Goal: Information Seeking & Learning: Learn about a topic

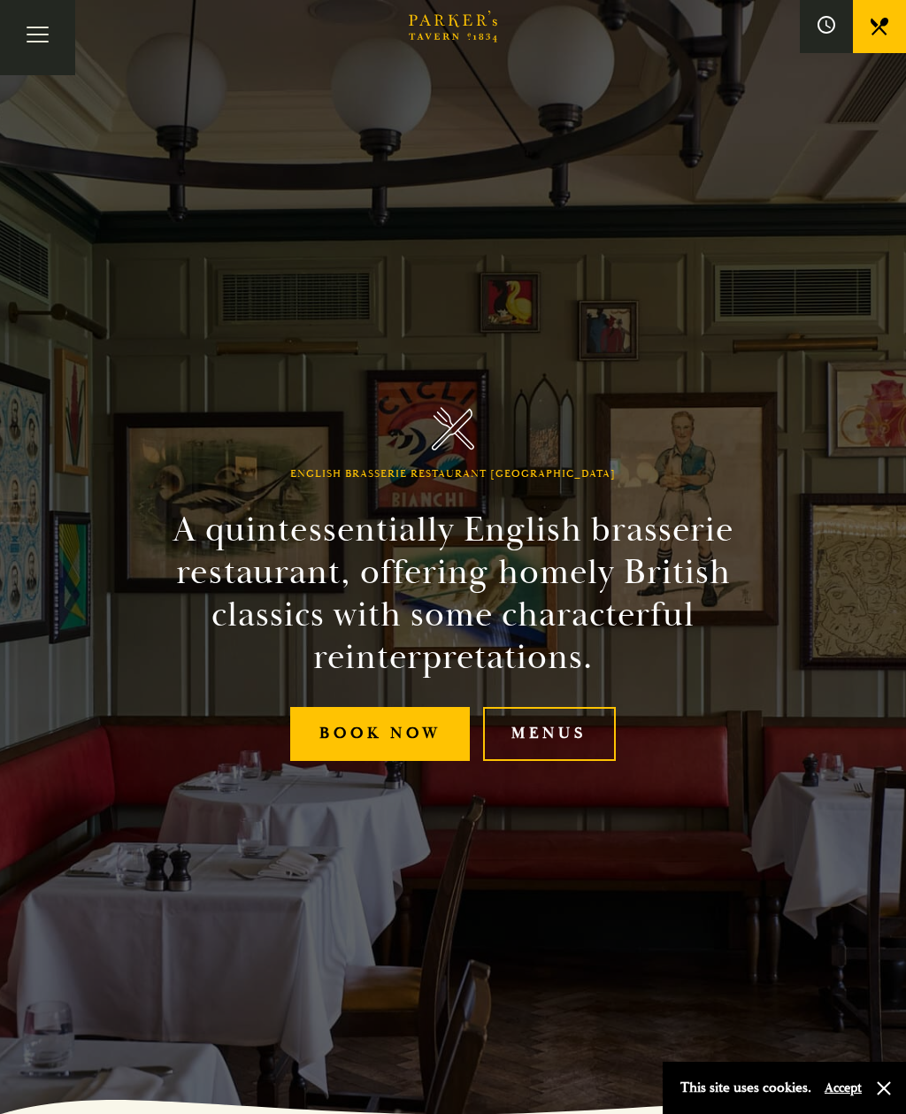
click at [592, 761] on link "Menus" at bounding box center [549, 734] width 133 height 54
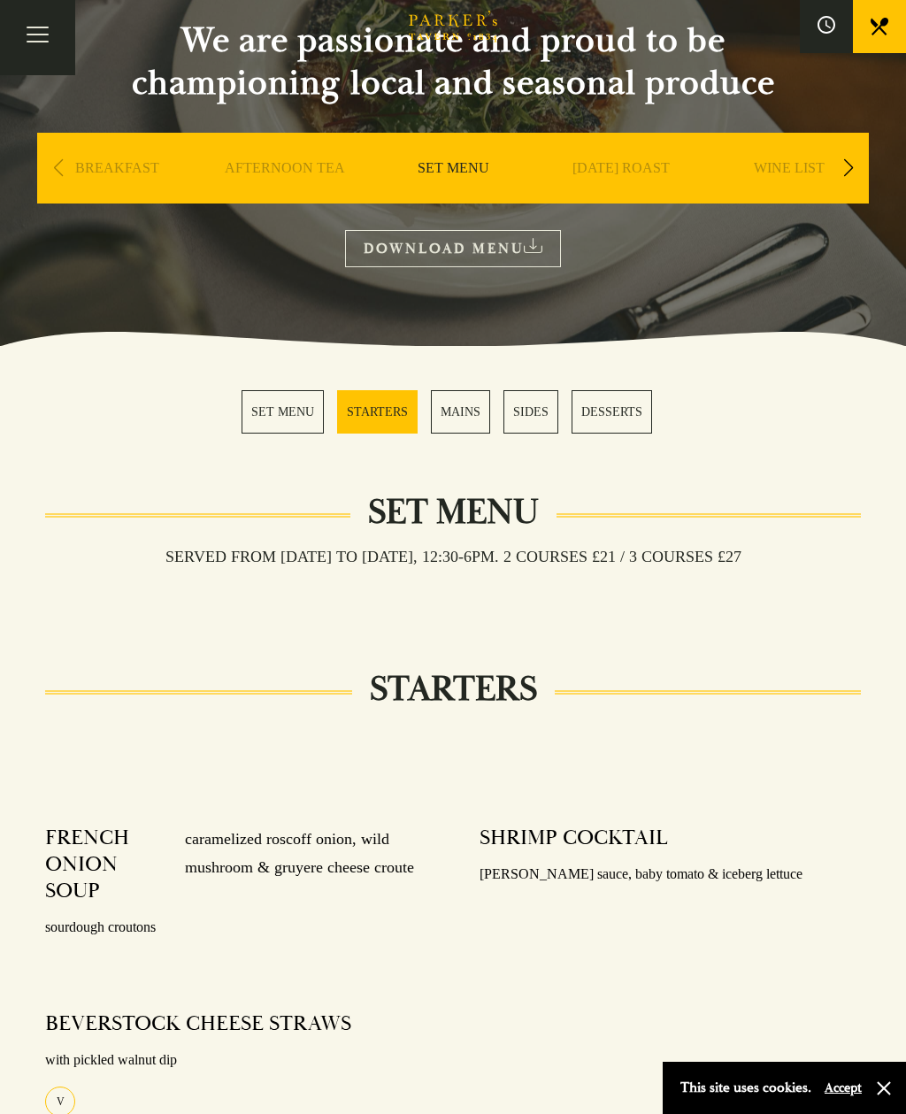
scroll to position [184, 0]
click at [114, 155] on div "BREAKFAST" at bounding box center [116, 196] width 159 height 124
click at [113, 172] on link "BREAKFAST" at bounding box center [117, 195] width 84 height 71
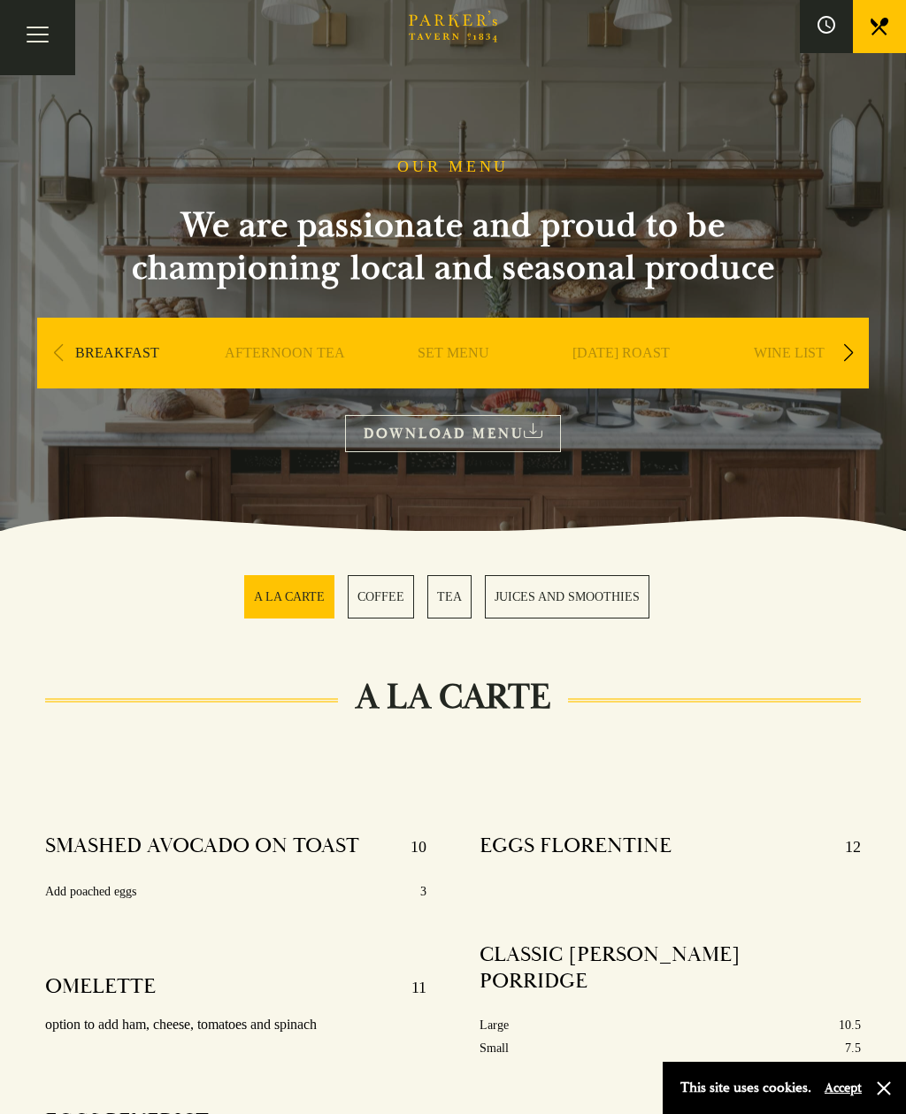
click at [453, 372] on link "SET MENU" at bounding box center [454, 379] width 72 height 71
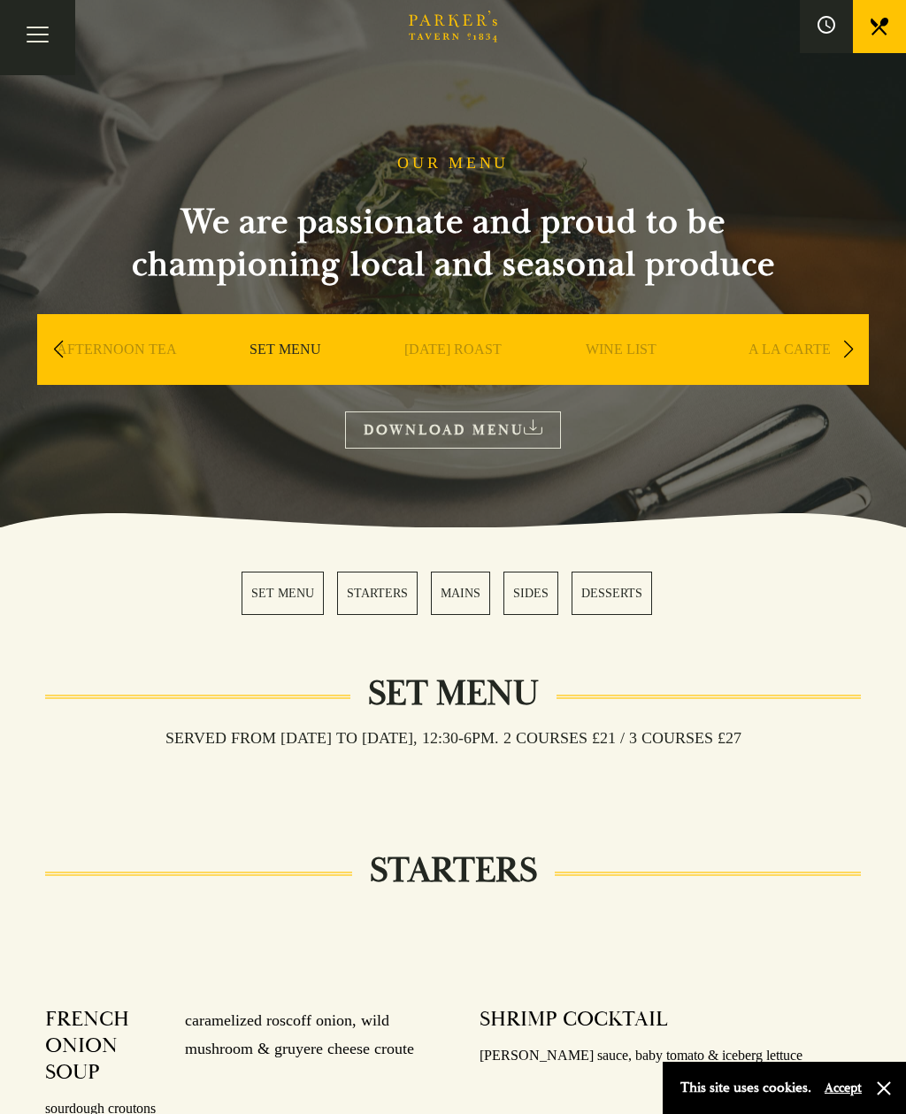
scroll to position [7, 0]
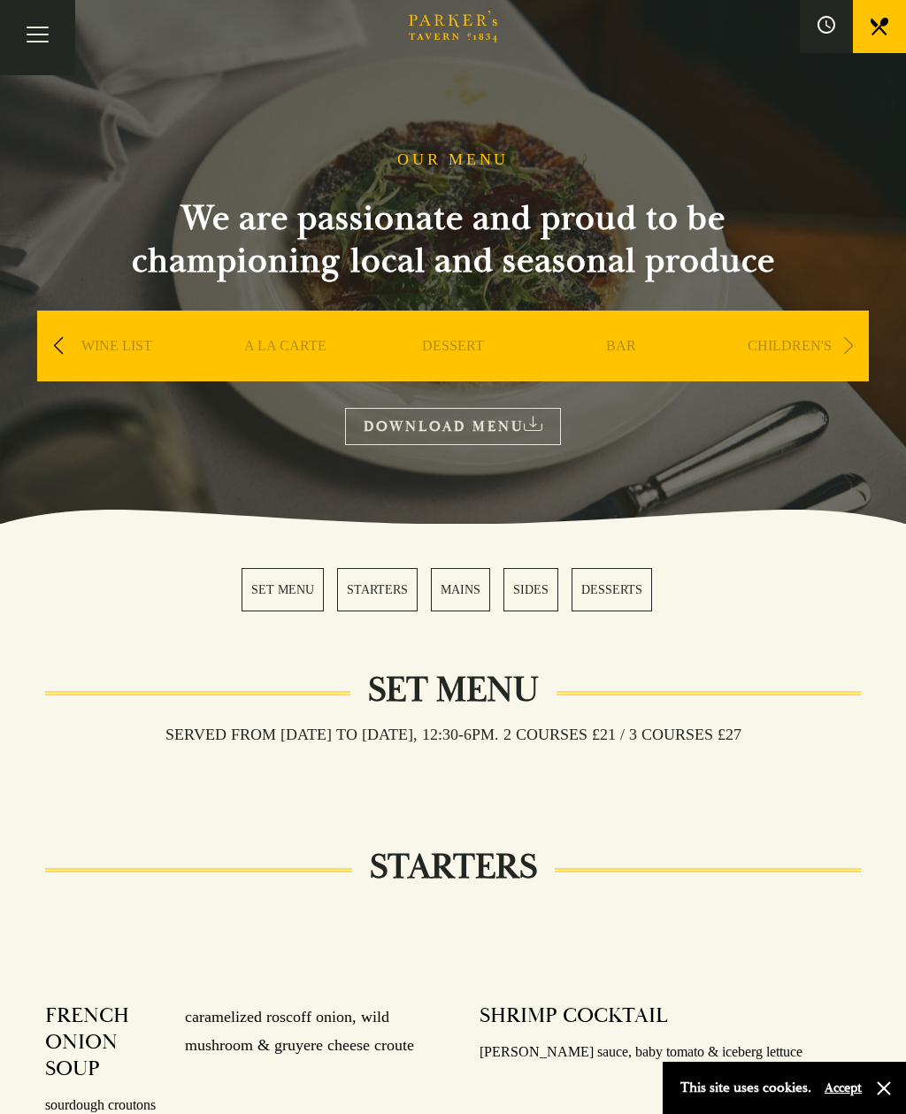
click at [268, 342] on link "A LA CARTE" at bounding box center [285, 372] width 82 height 71
